Goal: Task Accomplishment & Management: Use online tool/utility

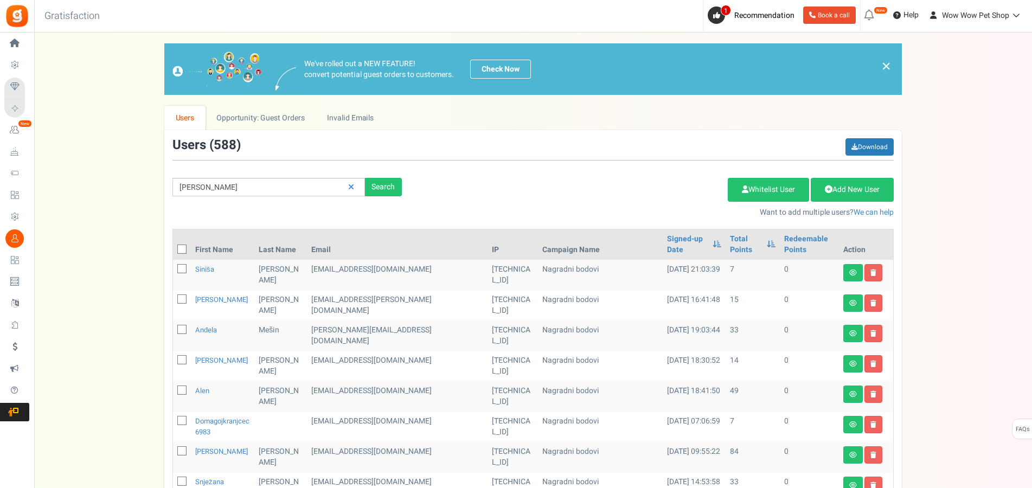
type input "[PERSON_NAME]"
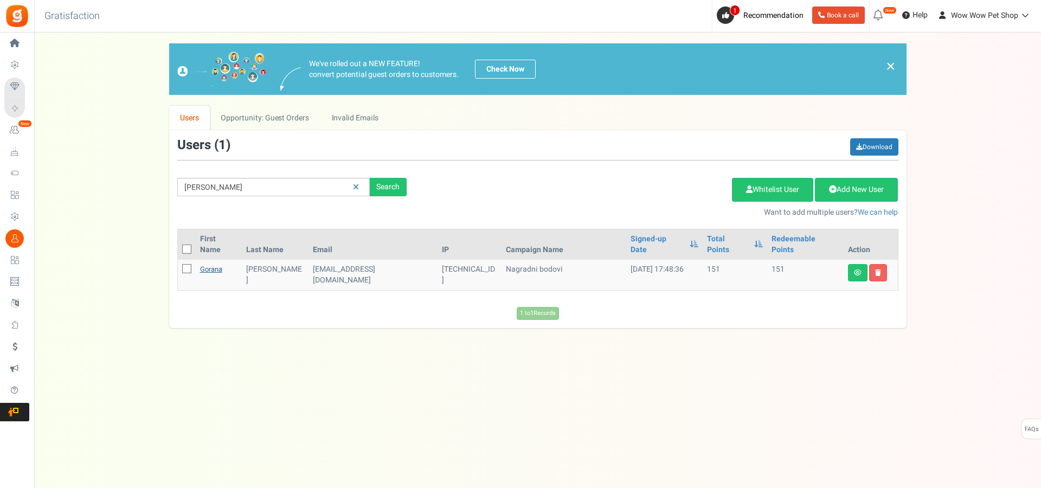
click at [219, 264] on link "Gorana" at bounding box center [211, 269] width 22 height 10
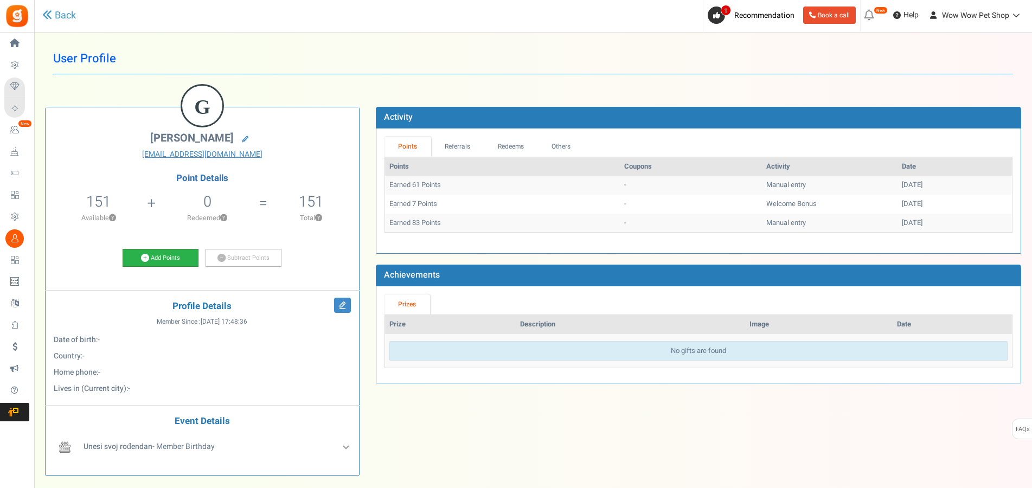
click at [162, 253] on link "Add Points" at bounding box center [161, 258] width 76 height 18
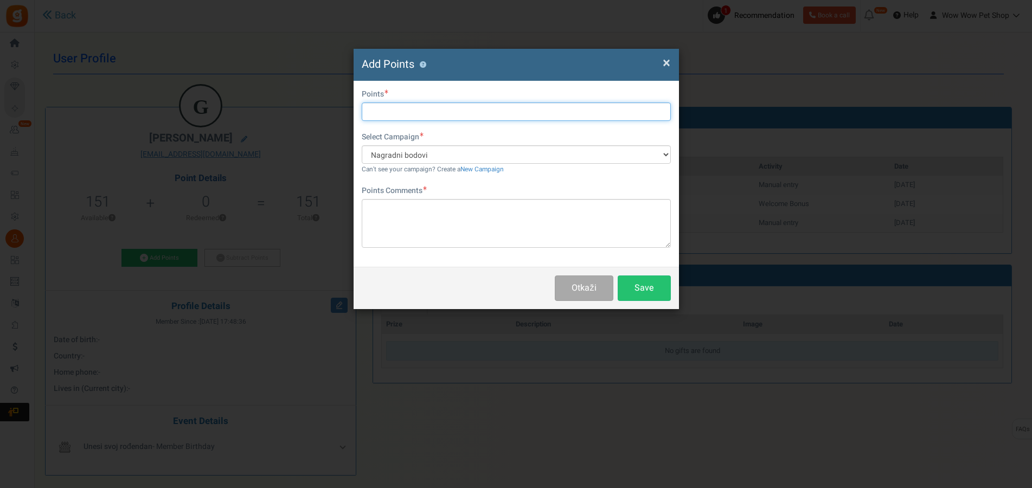
click at [413, 117] on input "text" at bounding box center [516, 111] width 309 height 18
type input "92"
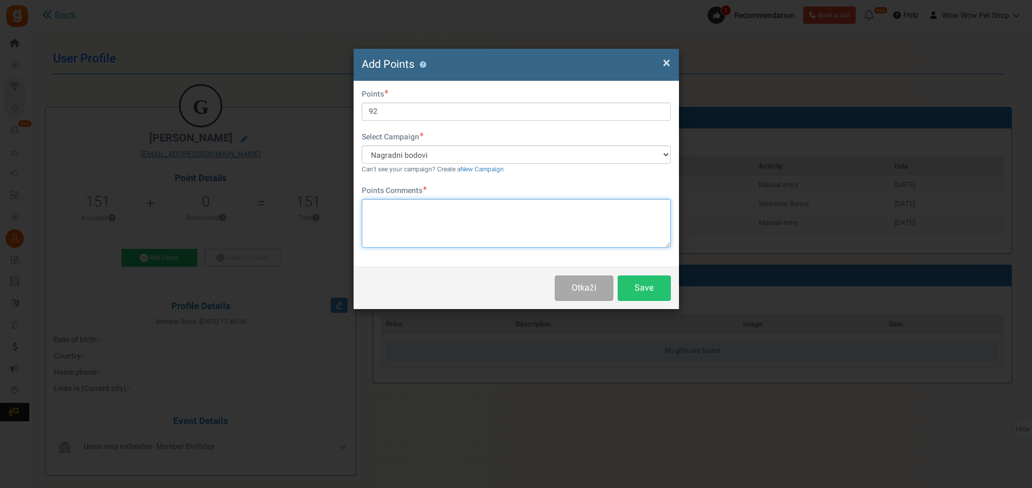
click at [454, 223] on textarea at bounding box center [516, 223] width 309 height 49
type textarea "Račun br. 1490"
click at [647, 290] on button "Save" at bounding box center [644, 287] width 53 height 25
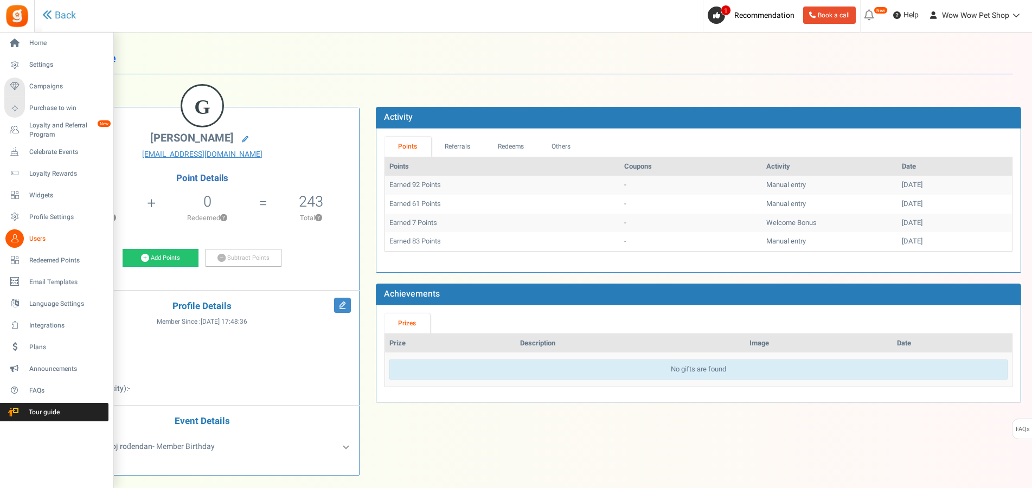
click at [15, 244] on icon at bounding box center [14, 238] width 18 height 18
